Goal: Task Accomplishment & Management: Manage account settings

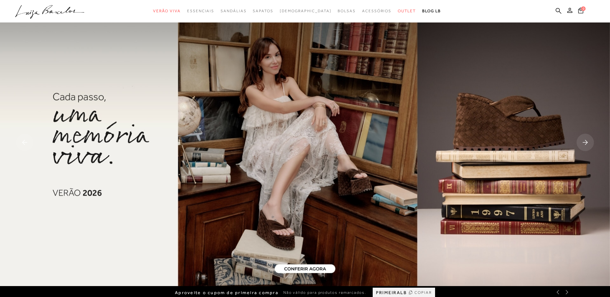
click at [569, 10] on icon at bounding box center [569, 10] width 5 height 5
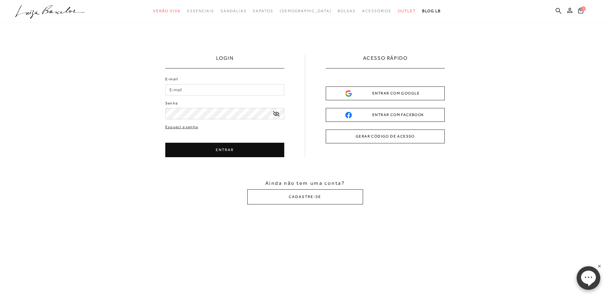
click at [214, 93] on input "E-mail" at bounding box center [224, 89] width 119 height 11
type input "crislayne_tn@hotmail.com"
click at [253, 150] on button "ENTRAR" at bounding box center [224, 150] width 119 height 14
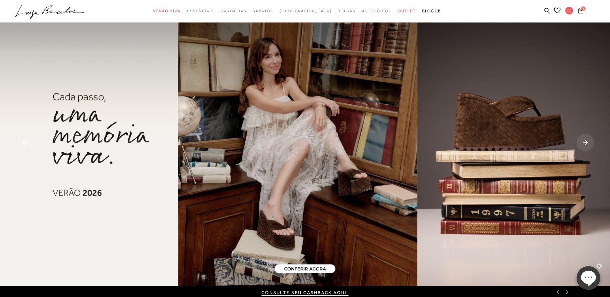
click at [586, 9] on div "1" at bounding box center [593, 11] width 34 height 9
click at [582, 11] on icon at bounding box center [580, 10] width 5 height 6
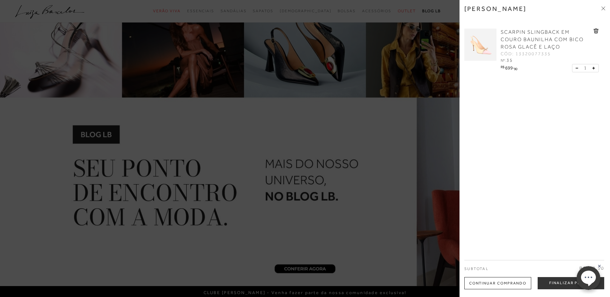
click at [486, 53] on img at bounding box center [480, 45] width 32 height 32
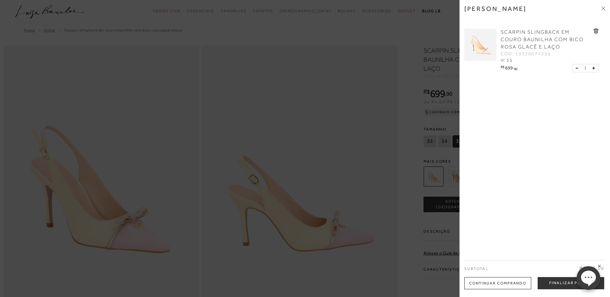
click at [422, 289] on div at bounding box center [305, 148] width 610 height 297
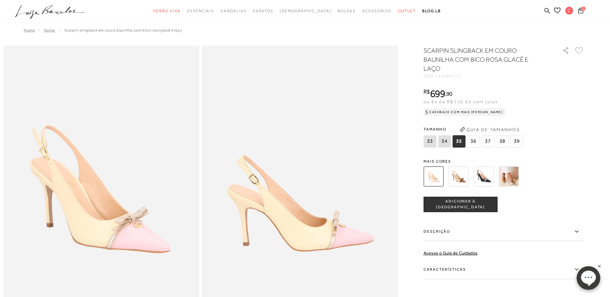
click at [54, 8] on icon ".a{fill-rule:evenodd;}" at bounding box center [49, 12] width 69 height 14
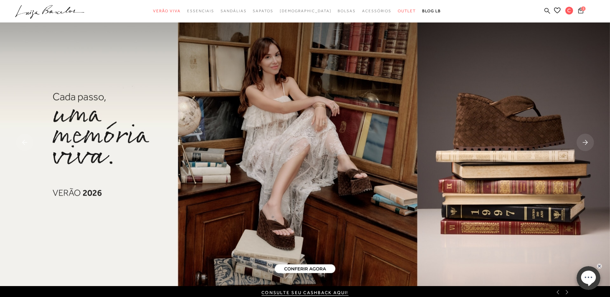
click at [553, 8] on ul ".a{fill-rule:evenodd;} Verão Viva Em alta Favoritos das Influenciadoras Apostas…" at bounding box center [300, 11] width 570 height 12
click at [560, 12] on icon at bounding box center [557, 10] width 6 height 6
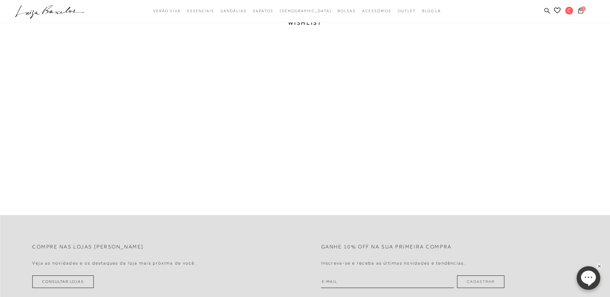
scroll to position [32, 0]
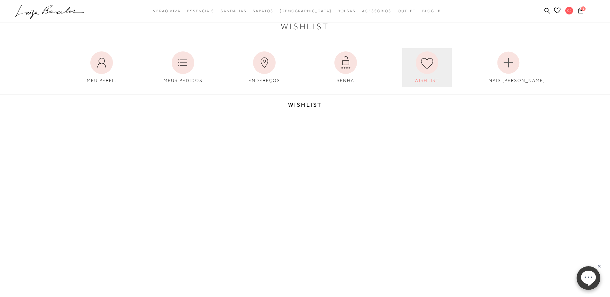
click at [439, 65] on link "WISHLIST" at bounding box center [427, 67] width 50 height 39
click at [414, 83] on link "WISHLIST" at bounding box center [427, 67] width 50 height 39
click at [414, 77] on link "WISHLIST" at bounding box center [427, 67] width 50 height 39
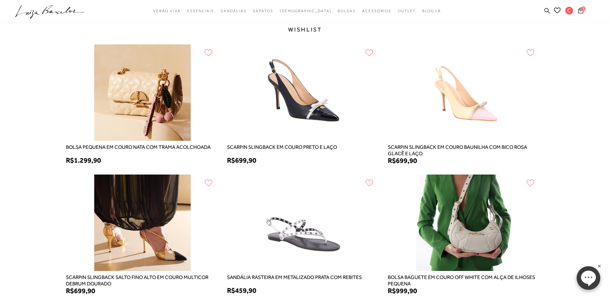
scroll to position [129, 0]
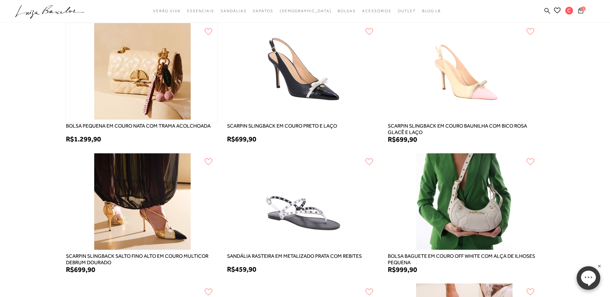
click at [142, 104] on img at bounding box center [142, 73] width 98 height 100
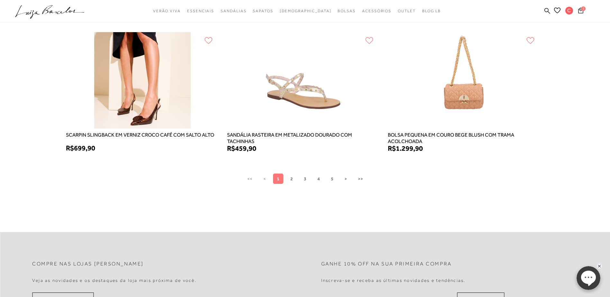
scroll to position [514, 0]
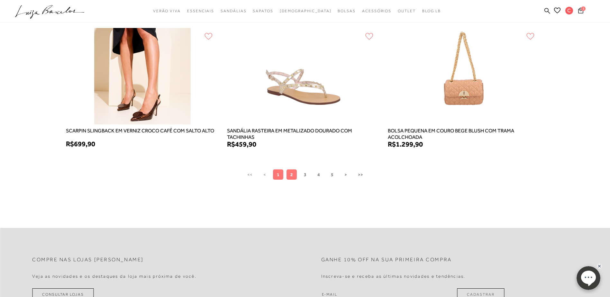
click at [290, 175] on span "2" at bounding box center [291, 174] width 3 height 5
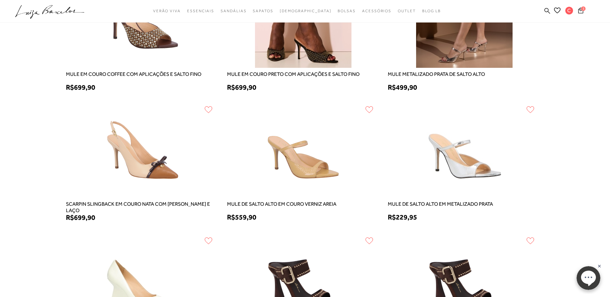
scroll to position [322, 0]
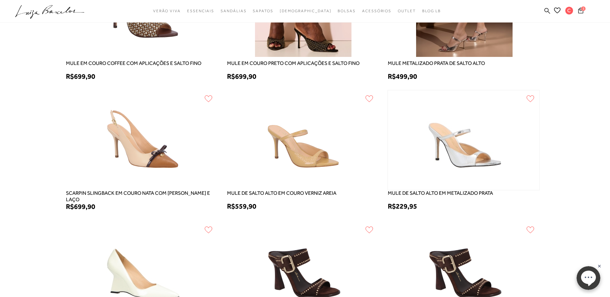
click at [434, 161] on img at bounding box center [463, 140] width 98 height 100
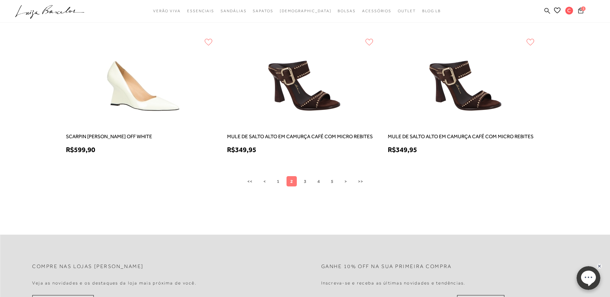
scroll to position [514, 0]
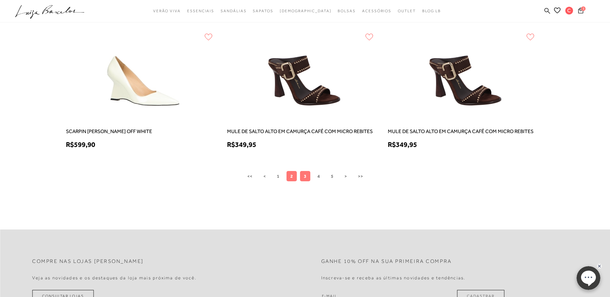
click at [307, 179] on button "3" at bounding box center [305, 176] width 10 height 10
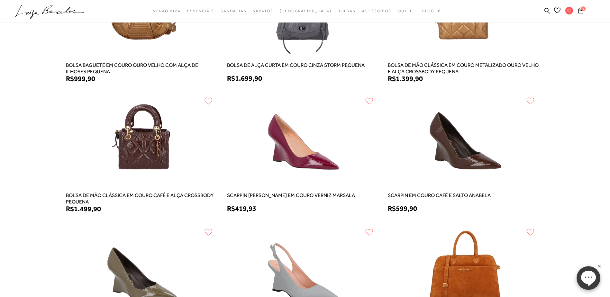
scroll to position [322, 0]
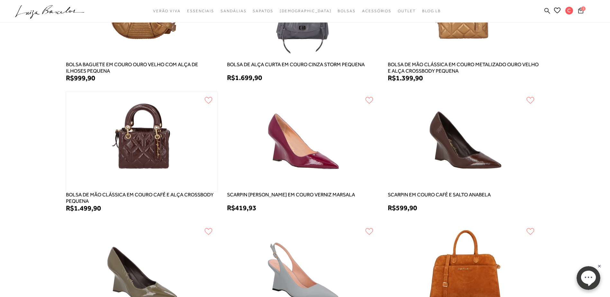
click at [137, 140] on img at bounding box center [142, 142] width 98 height 100
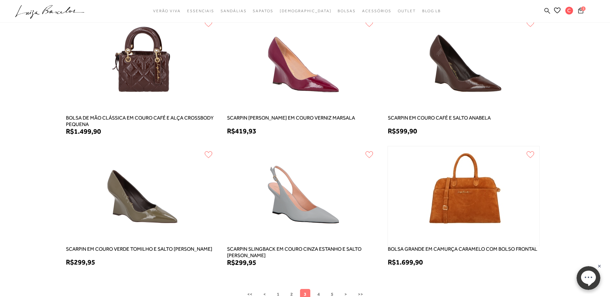
scroll to position [482, 0]
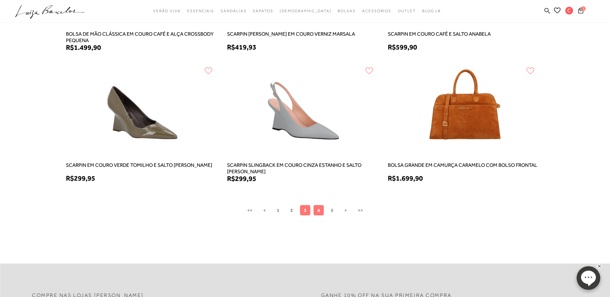
click at [322, 210] on button "4" at bounding box center [319, 210] width 10 height 10
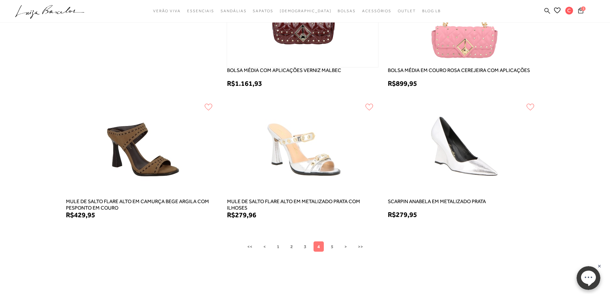
scroll to position [450, 0]
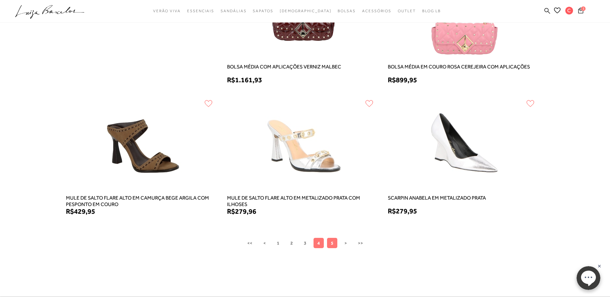
click at [330, 246] on button "5" at bounding box center [332, 243] width 10 height 10
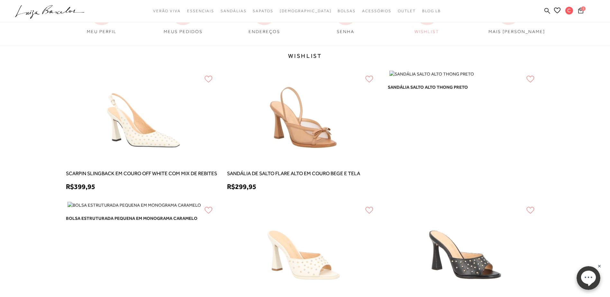
scroll to position [96, 0]
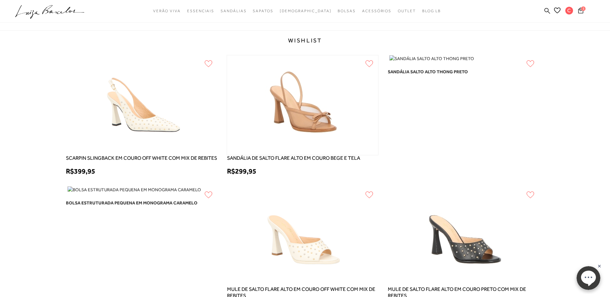
click at [342, 135] on img at bounding box center [302, 105] width 98 height 100
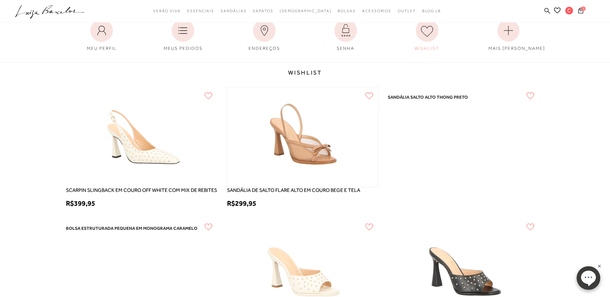
scroll to position [29, 0]
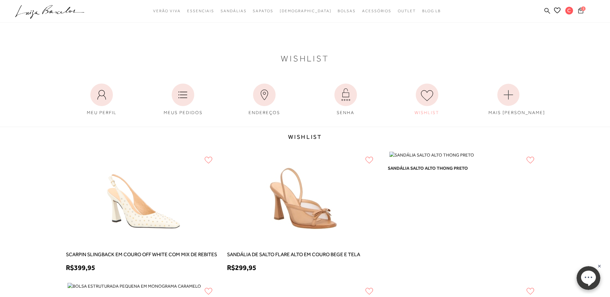
click at [580, 13] on icon at bounding box center [580, 10] width 5 height 6
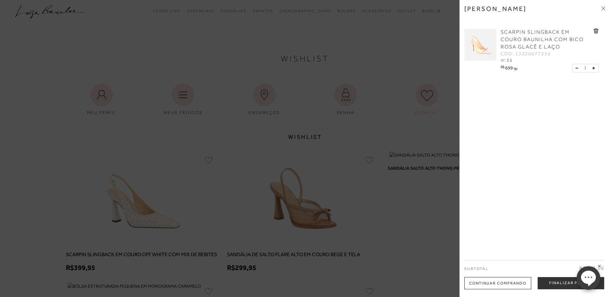
click at [602, 9] on icon at bounding box center [603, 8] width 4 height 4
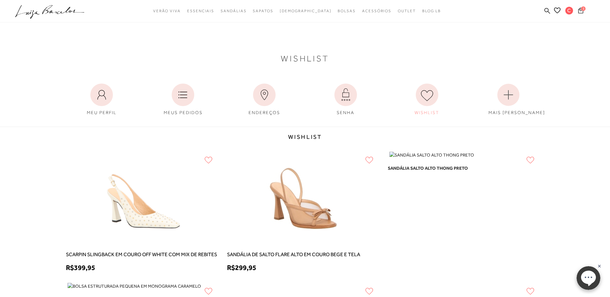
click at [582, 10] on span "1" at bounding box center [583, 8] width 5 height 5
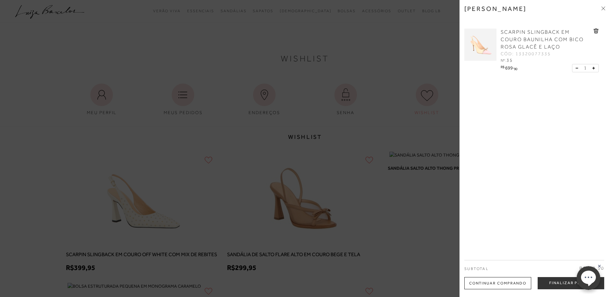
click at [604, 10] on icon at bounding box center [603, 8] width 4 height 4
